Goal: Communication & Community: Answer question/provide support

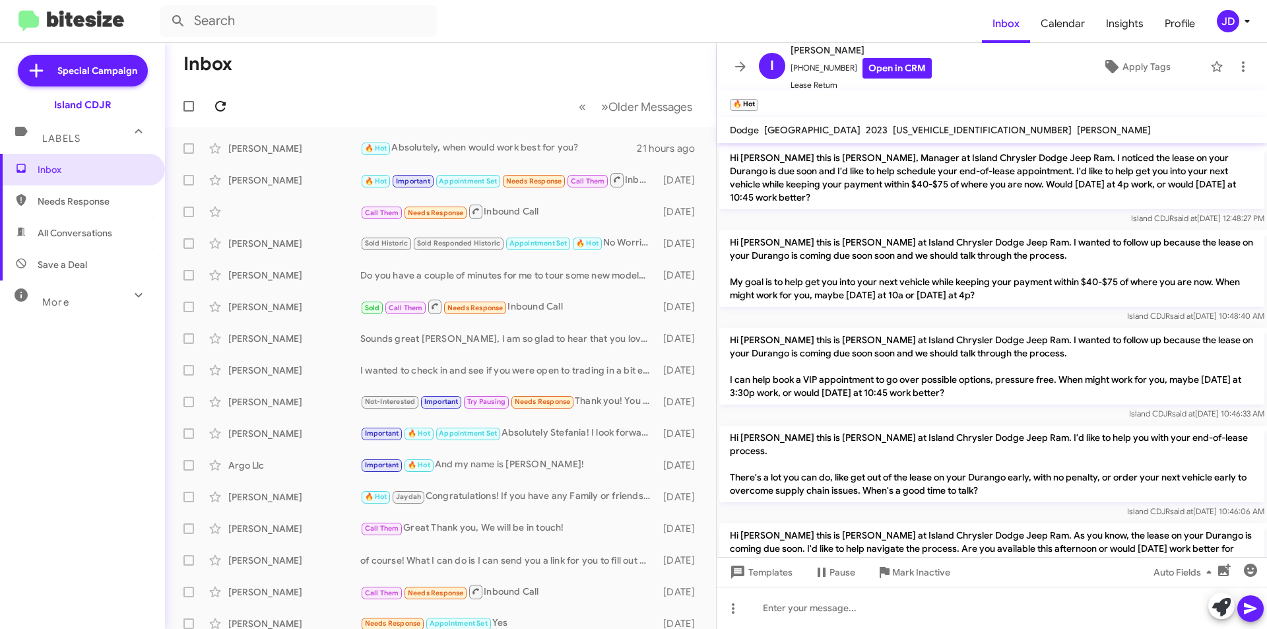
click at [224, 111] on icon at bounding box center [221, 106] width 16 height 16
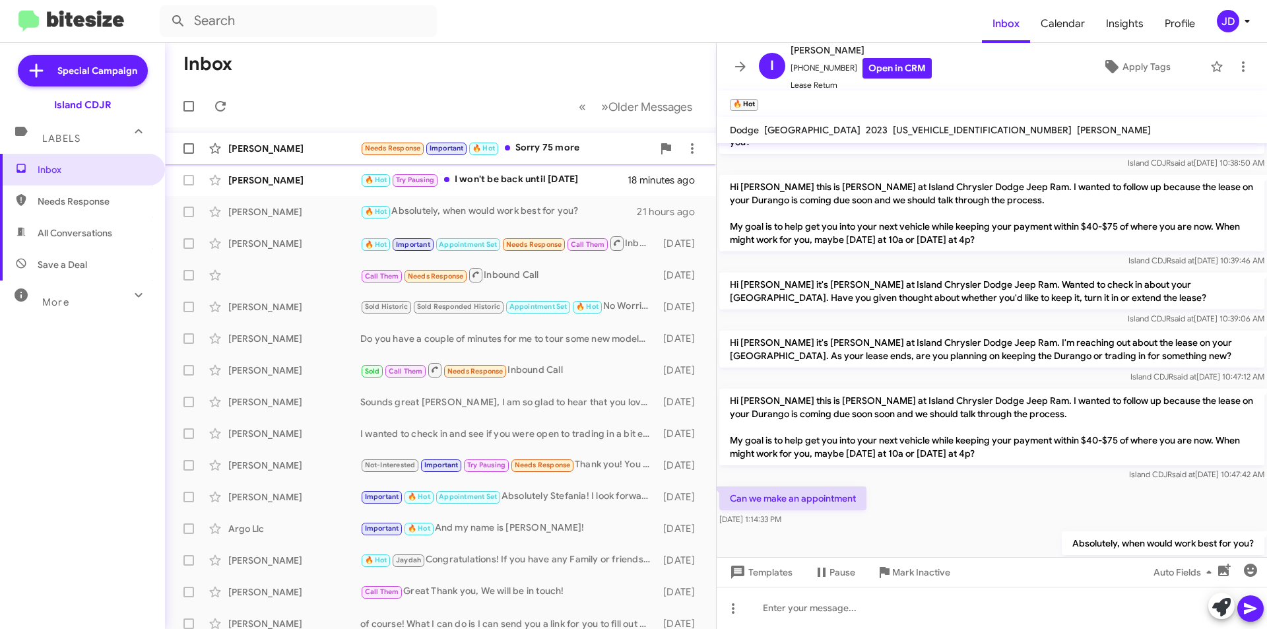
click at [737, 65] on icon at bounding box center [741, 67] width 16 height 16
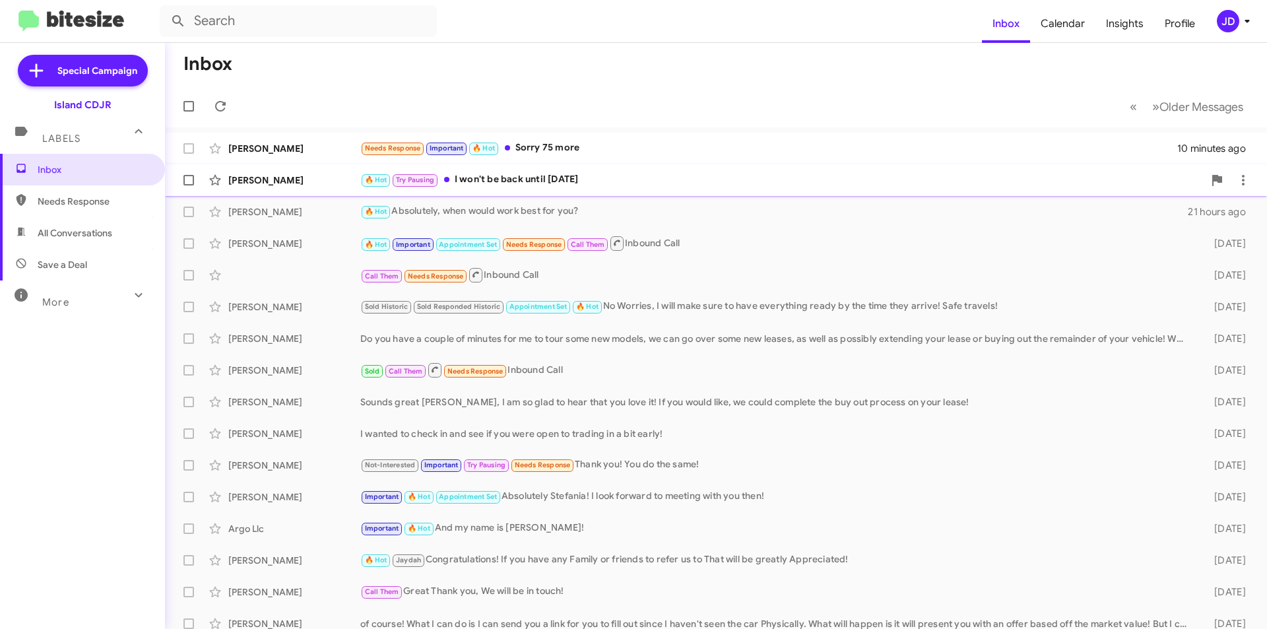
click at [613, 187] on div "🔥 Hot Try Pausing I won't be back until [DATE]" at bounding box center [781, 179] width 843 height 15
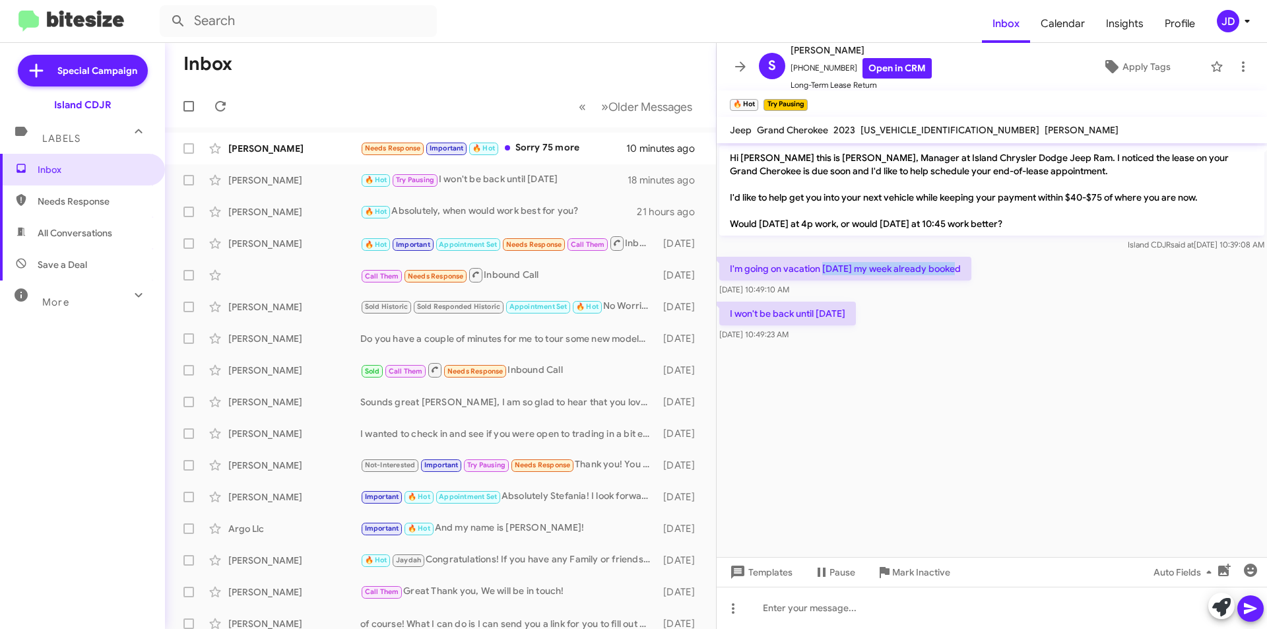
drag, startPoint x: 826, startPoint y: 263, endPoint x: 962, endPoint y: 268, distance: 136.1
click at [962, 268] on p "I'm going on vacation [DATE] my week already booked" at bounding box center [845, 269] width 252 height 24
click at [222, 110] on icon at bounding box center [220, 106] width 11 height 11
click at [881, 602] on div at bounding box center [992, 608] width 550 height 42
